Goal: Task Accomplishment & Management: Manage account settings

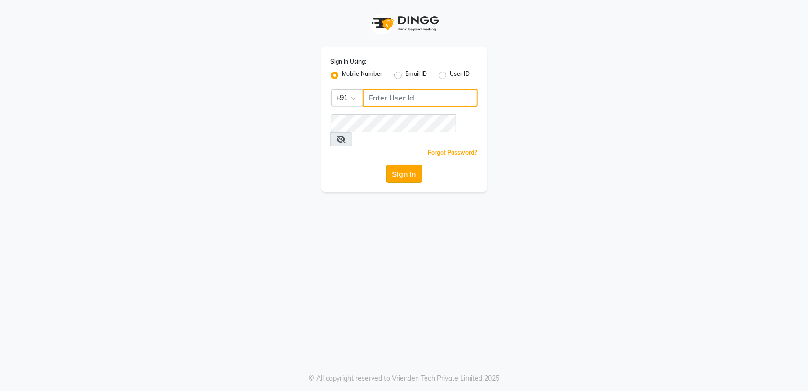
type input "8879773558"
click at [405, 165] on button "Sign In" at bounding box center [404, 174] width 36 height 18
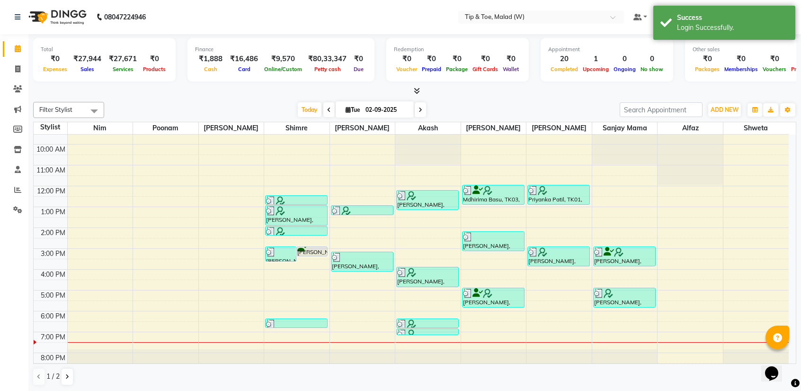
scroll to position [37, 0]
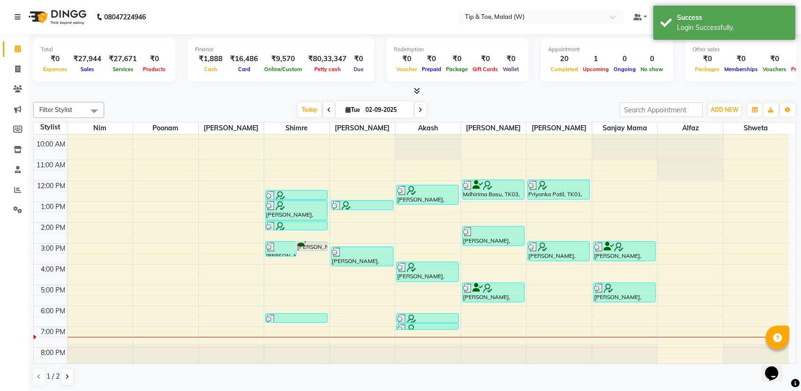
click at [797, 258] on div "Total ₹0 Expenses ₹27,944 Sales ₹27,671 Services ₹0 Products Finance ₹1,888 Cas…" at bounding box center [414, 213] width 773 height 358
